Goal: Transaction & Acquisition: Purchase product/service

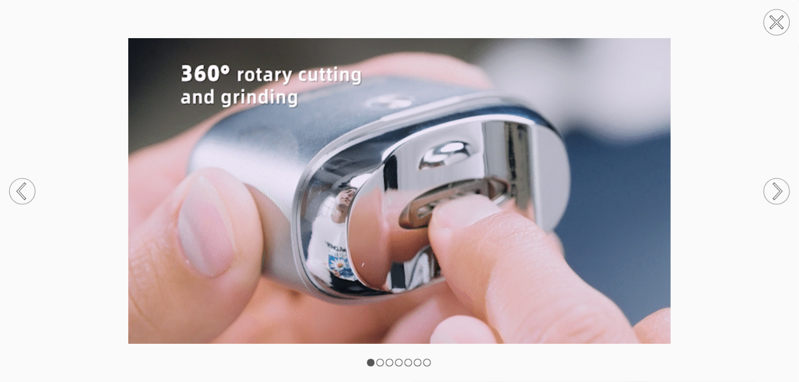
click at [774, 21] on circle at bounding box center [777, 22] width 26 height 26
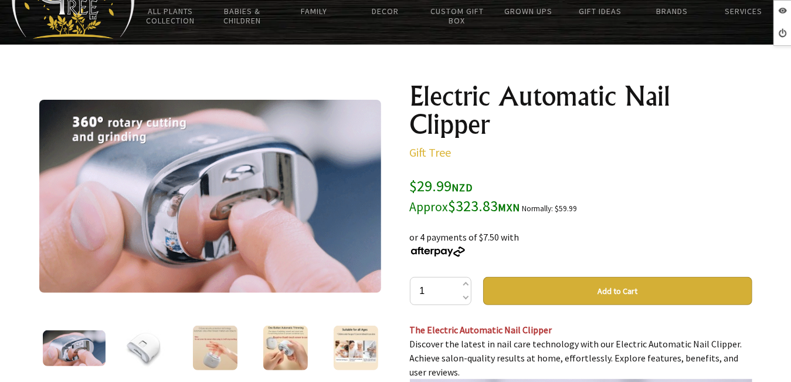
click at [128, 350] on img at bounding box center [144, 347] width 45 height 45
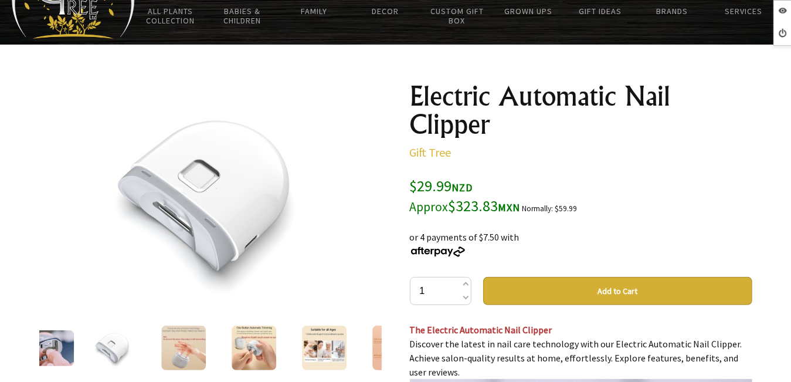
click at [179, 341] on img at bounding box center [183, 347] width 45 height 45
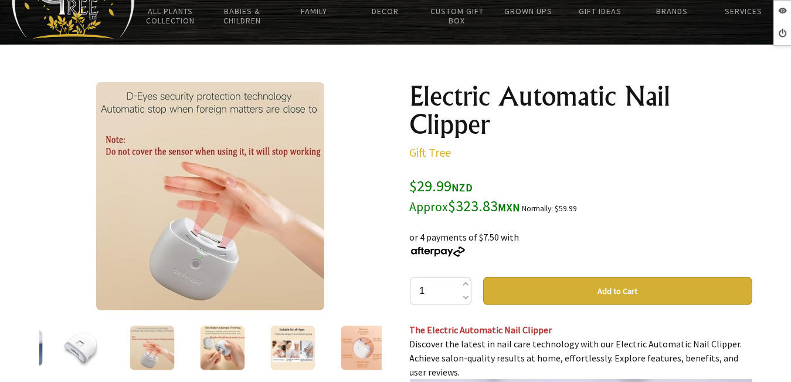
click at [207, 345] on img at bounding box center [222, 347] width 45 height 45
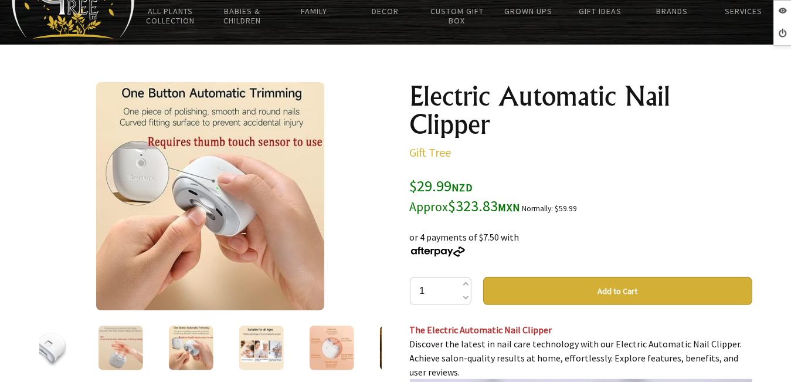
click at [239, 337] on img at bounding box center [261, 347] width 45 height 45
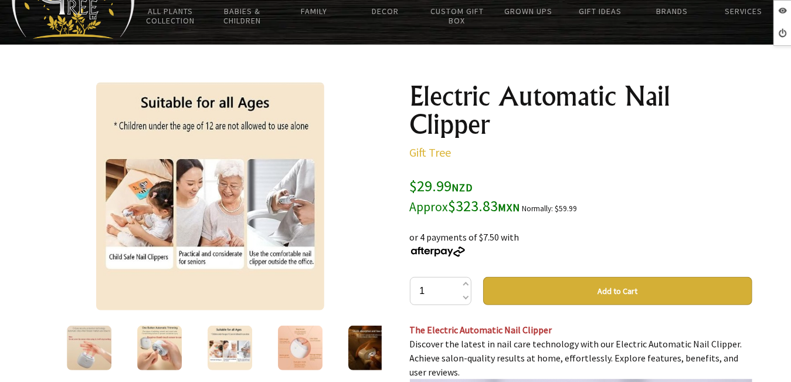
click at [305, 350] on img at bounding box center [300, 347] width 45 height 45
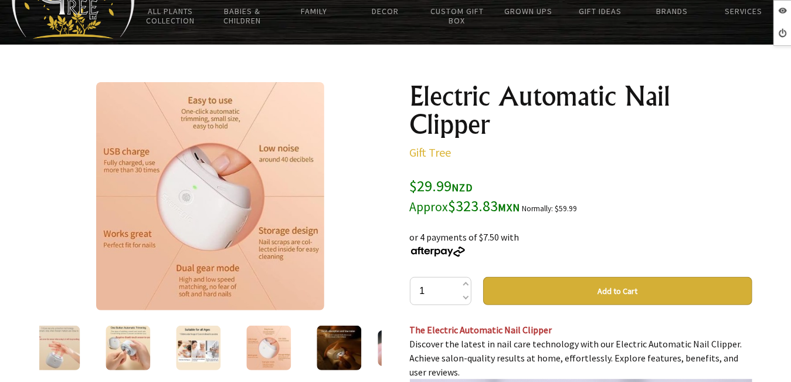
click at [336, 353] on img at bounding box center [338, 347] width 45 height 45
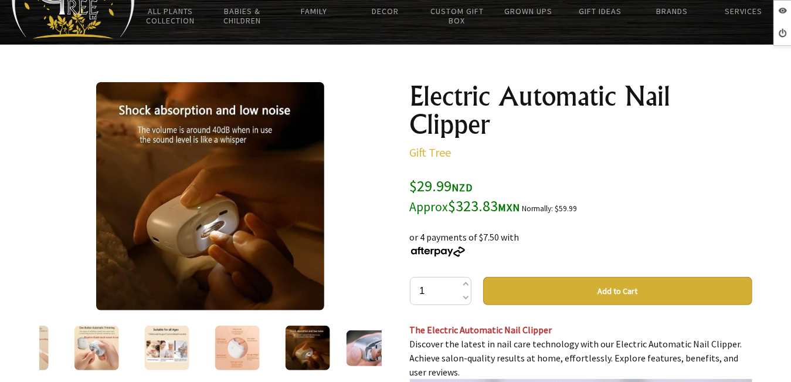
click at [348, 353] on img at bounding box center [377, 348] width 63 height 36
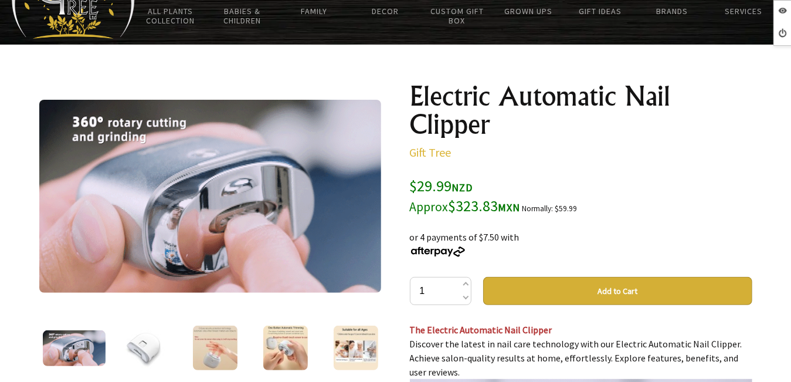
drag, startPoint x: 219, startPoint y: 192, endPoint x: 96, endPoint y: 299, distance: 162.8
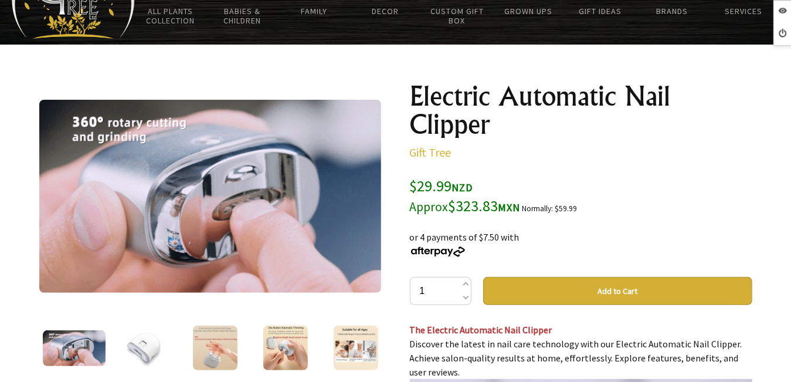
click at [96, 299] on div at bounding box center [210, 196] width 342 height 228
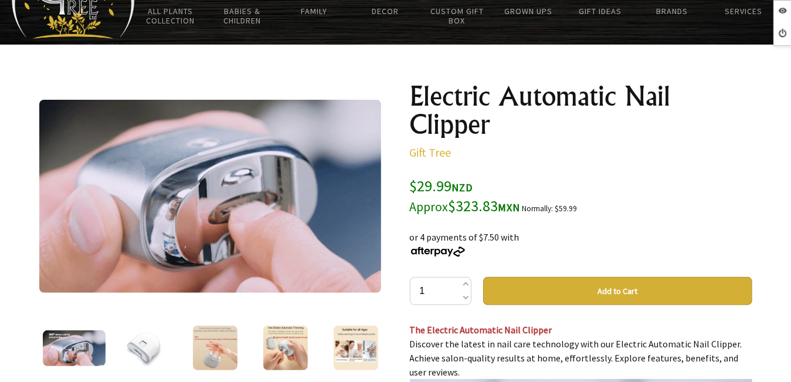
click at [139, 353] on img at bounding box center [144, 347] width 45 height 45
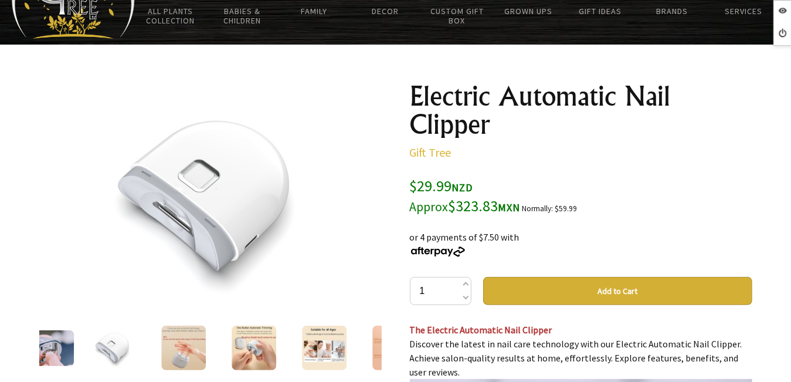
click at [199, 356] on img at bounding box center [183, 347] width 45 height 45
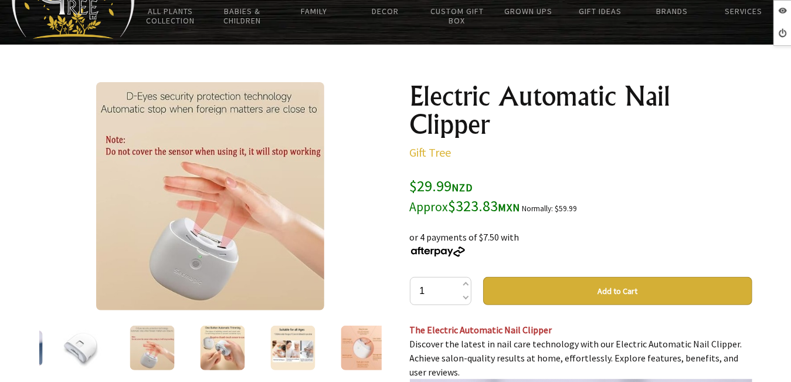
click at [210, 354] on img at bounding box center [222, 347] width 45 height 45
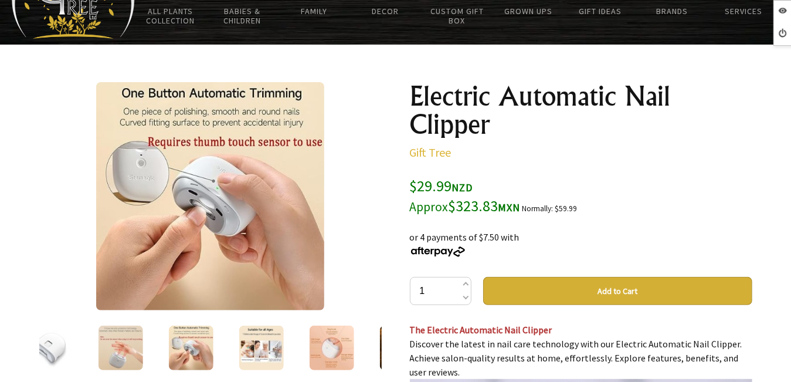
click at [207, 264] on img at bounding box center [210, 196] width 228 height 228
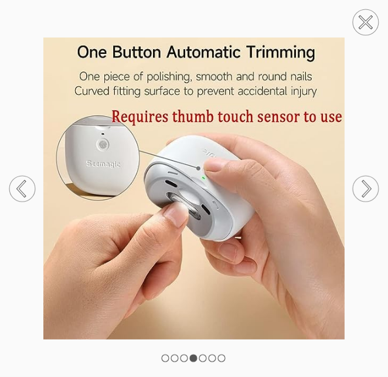
click at [373, 72] on img at bounding box center [194, 188] width 388 height 301
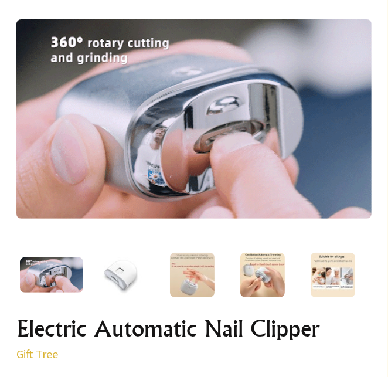
scroll to position [296, 0]
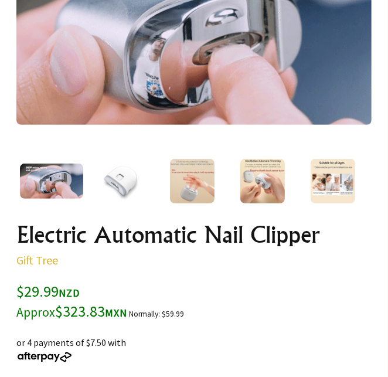
click at [269, 176] on img at bounding box center [262, 181] width 45 height 45
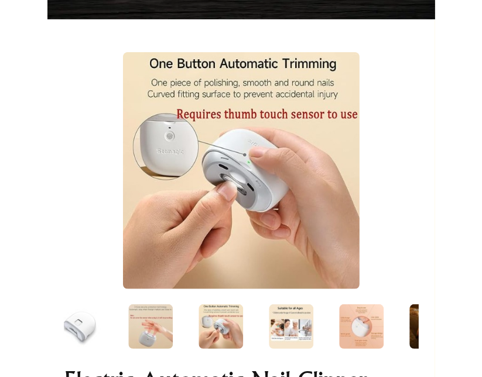
scroll to position [132, 0]
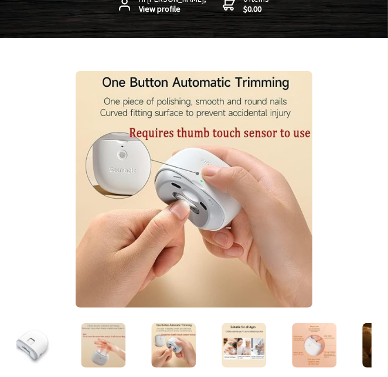
click at [199, 171] on img at bounding box center [194, 189] width 237 height 237
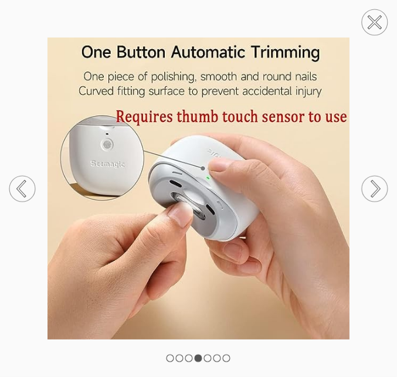
click at [377, 195] on circle at bounding box center [375, 189] width 26 height 26
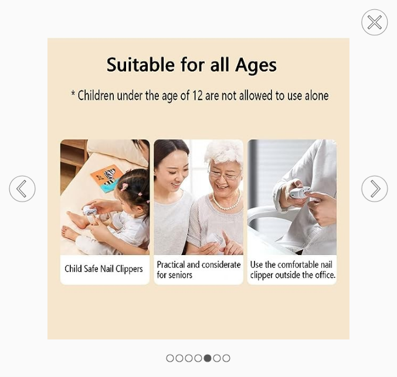
click at [377, 190] on icon at bounding box center [375, 188] width 7 height 15
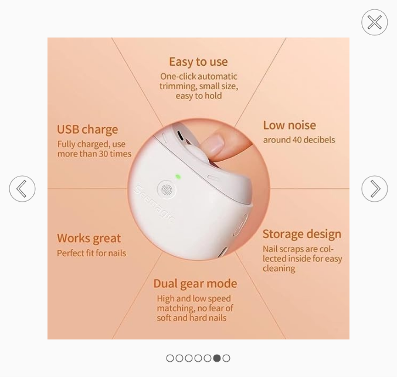
click at [377, 190] on icon at bounding box center [375, 188] width 7 height 15
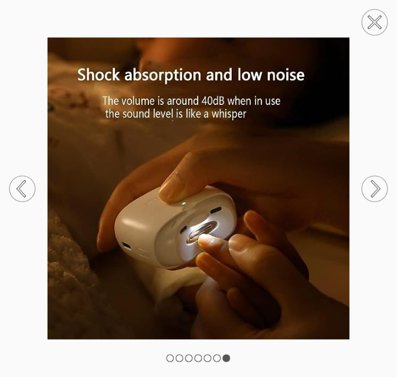
click at [27, 189] on circle at bounding box center [22, 189] width 26 height 26
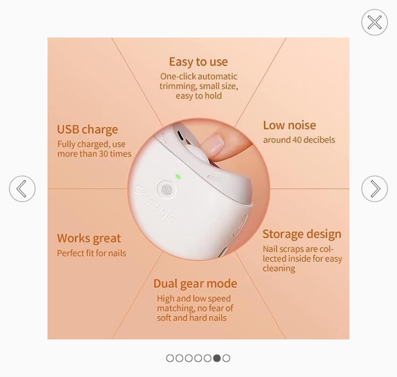
click at [378, 185] on circle at bounding box center [375, 189] width 26 height 26
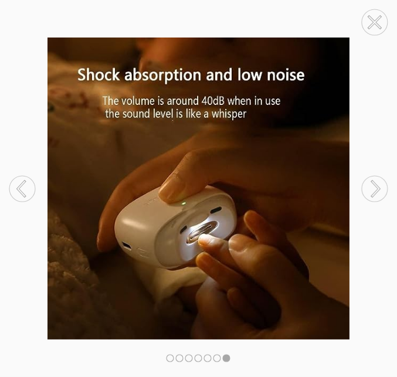
click at [378, 185] on circle at bounding box center [375, 189] width 26 height 26
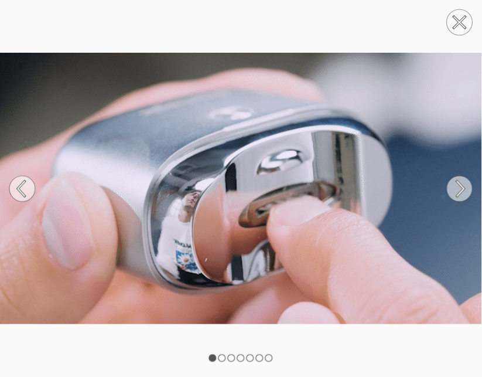
click at [387, 18] on icon at bounding box center [460, 22] width 11 height 11
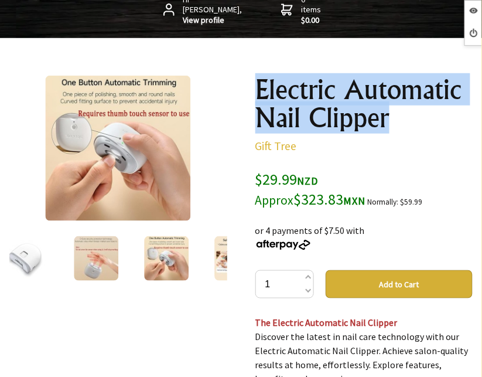
drag, startPoint x: 394, startPoint y: 127, endPoint x: 262, endPoint y: 87, distance: 138.2
click at [262, 87] on h1 "Electric Automatic Nail Clipper" at bounding box center [365, 104] width 218 height 56
copy h1 "Electric Automatic Nail Clipper"
